Goal: Task Accomplishment & Management: Manage account settings

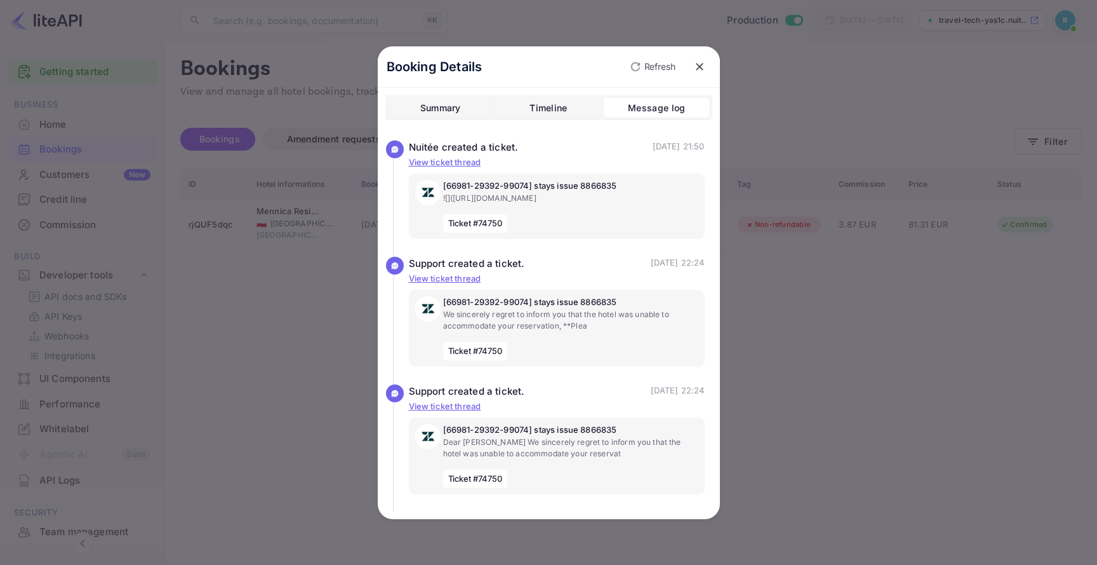
click at [693, 75] on button "close" at bounding box center [699, 66] width 23 height 23
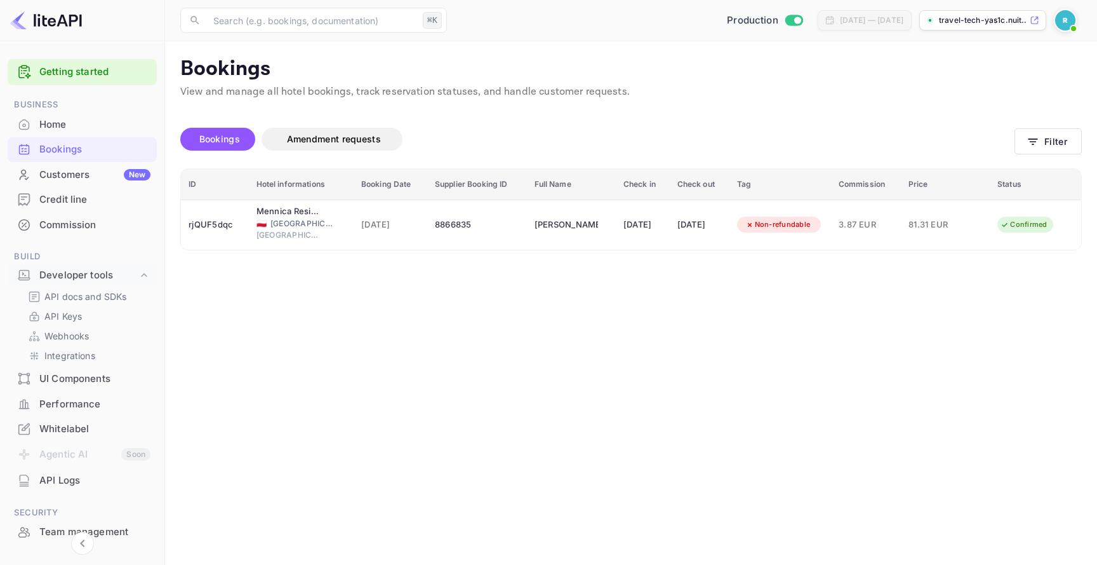
click at [1047, 10] on div "Production Jul 26, 2025 — Aug 25, 2025 travel-tech-yas1c.nuit..." at bounding box center [767, 20] width 630 height 23
click at [1057, 15] on img at bounding box center [1065, 20] width 20 height 20
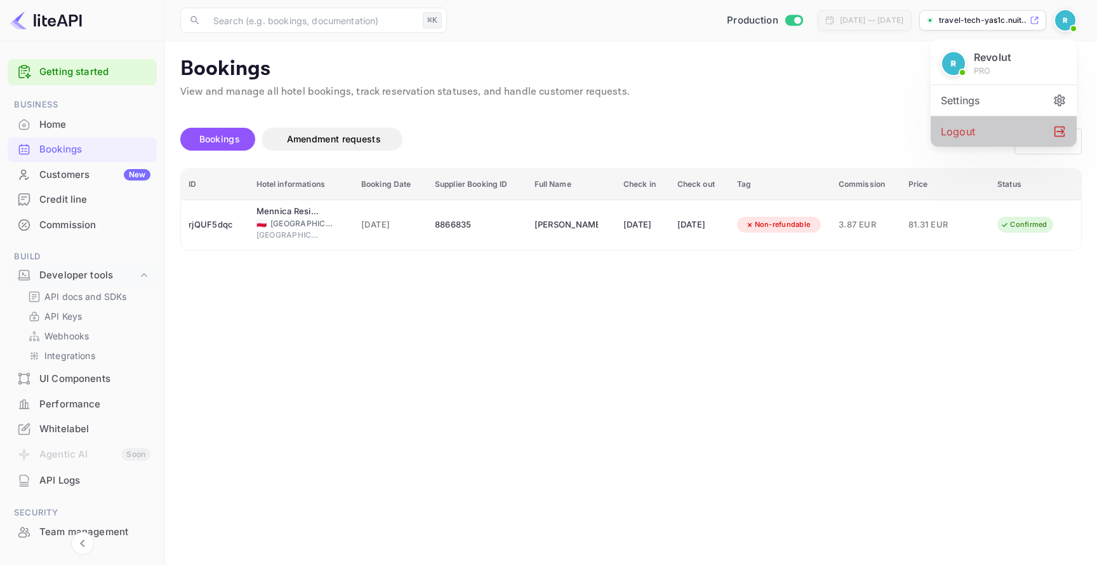
click at [1021, 135] on div "Logout" at bounding box center [1004, 131] width 146 height 30
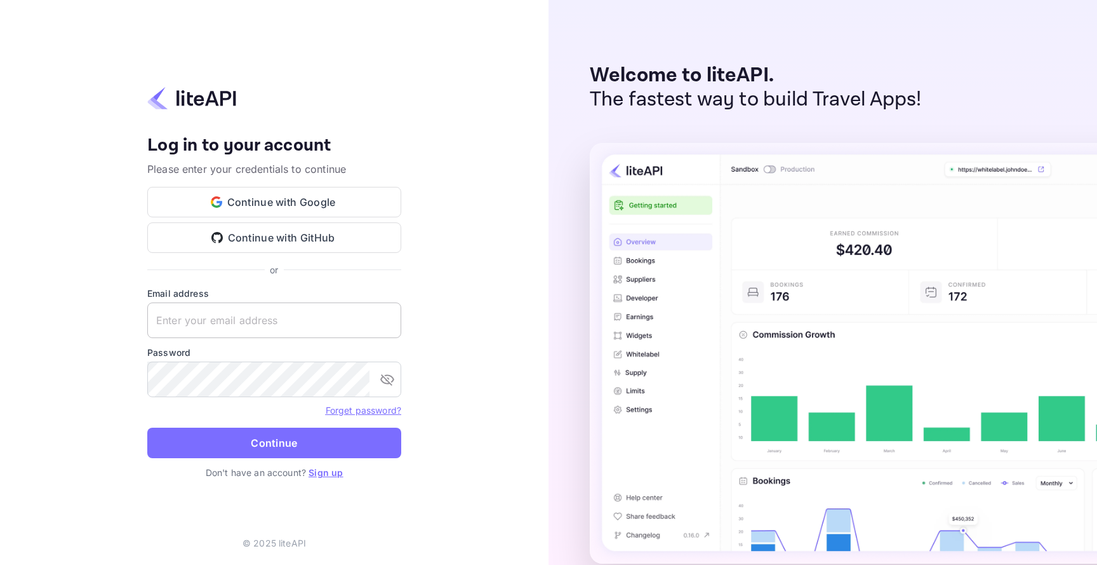
click at [382, 321] on input "text" at bounding box center [274, 320] width 254 height 36
type input "yassir.ettabti+ag"
click at [358, 310] on input "yassir.ettabti+ag" at bounding box center [274, 320] width 254 height 36
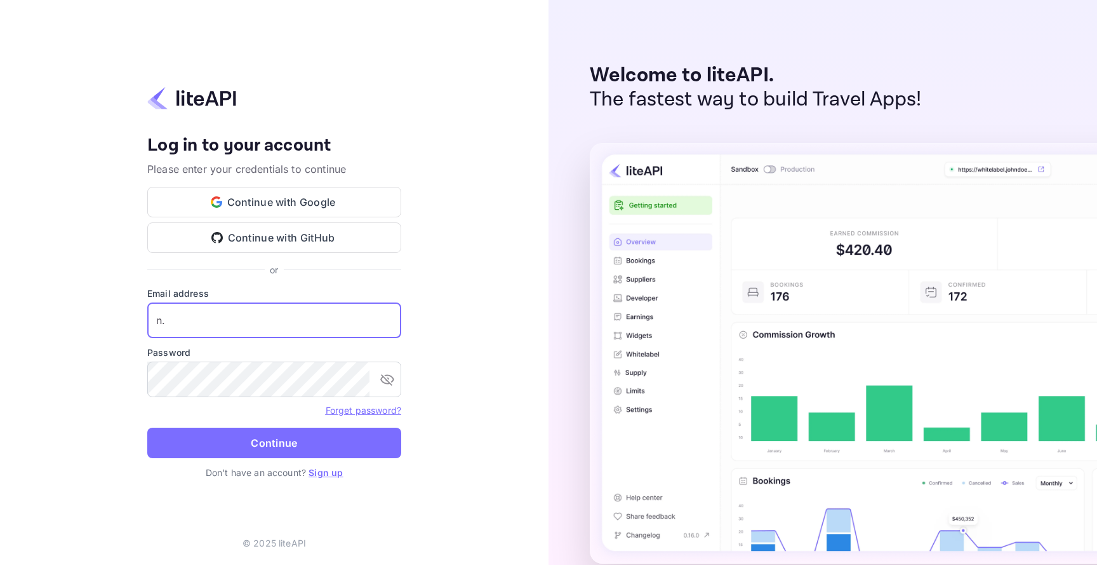
type input "n.valbusa+revolutcs@nuitee.com"
click at [356, 310] on input "n.valbusa+revolutcs@nuitee.com" at bounding box center [274, 320] width 254 height 36
